Goal: Task Accomplishment & Management: Manage account settings

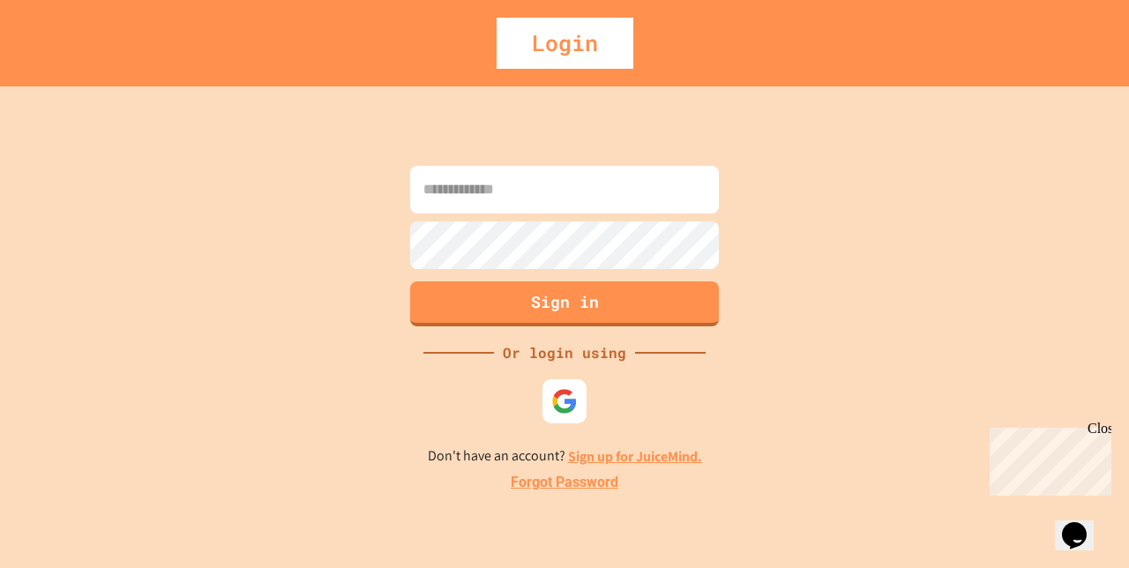
click at [516, 195] on input at bounding box center [564, 190] width 309 height 48
type input "**********"
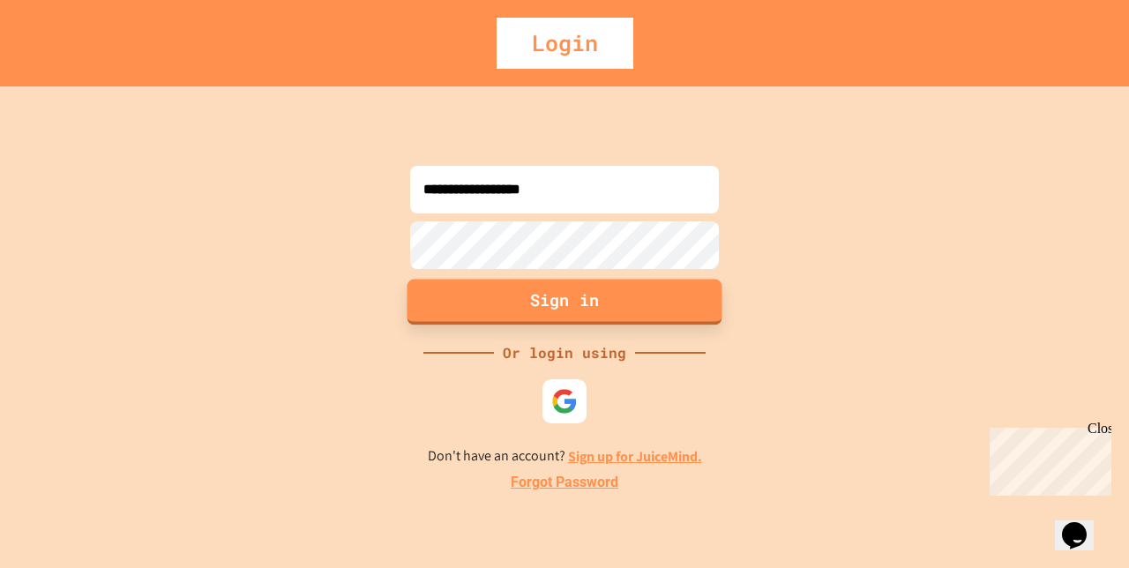
click at [515, 303] on button "Sign in" at bounding box center [564, 302] width 315 height 46
click at [590, 298] on button "Sign in" at bounding box center [564, 302] width 315 height 46
